Goal: Task Accomplishment & Management: Use online tool/utility

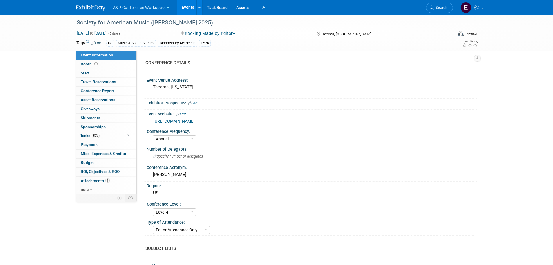
select select "Annual"
select select "Level 4"
select select "Editor Attendance Only"
select select "Music & Sound Studies"
select select "Bloomsbury Academic"
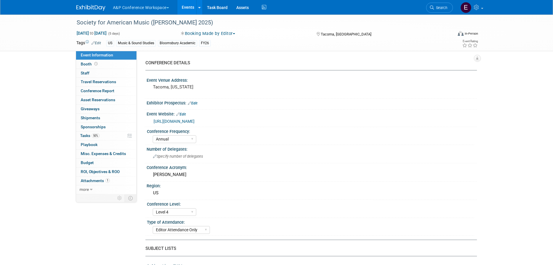
select select "[PERSON_NAME]"
select select "Networking/Commissioning"
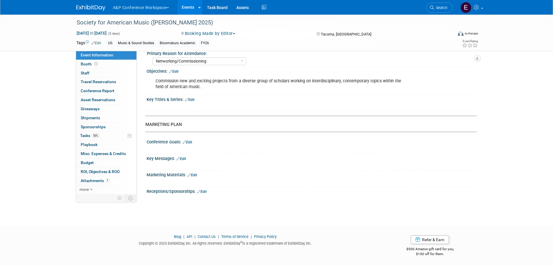
scroll to position [526, 0]
click at [92, 93] on span "Conference Report" at bounding box center [98, 90] width 34 height 5
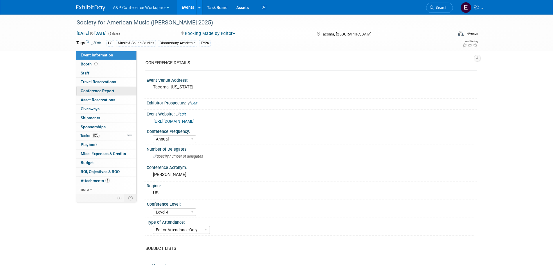
select select "NO"
select select "YES"
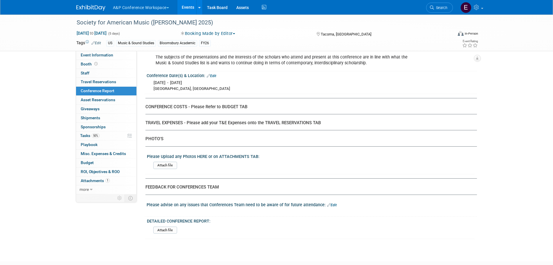
scroll to position [1376, 0]
